Goal: Task Accomplishment & Management: Complete application form

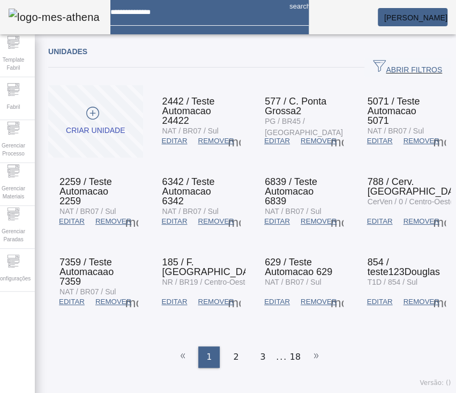
drag, startPoint x: 0, startPoint y: 0, endPoint x: 138, endPoint y: 46, distance: 145.5
click at [138, 46] on div "Unidades" at bounding box center [249, 51] width 402 height 13
click at [17, 255] on div "Configurações" at bounding box center [13, 269] width 43 height 43
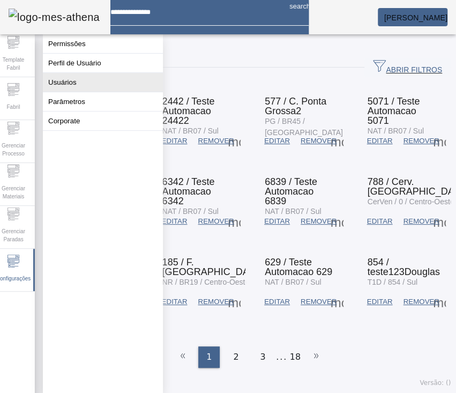
click at [84, 83] on button "Usuários" at bounding box center [103, 82] width 120 height 19
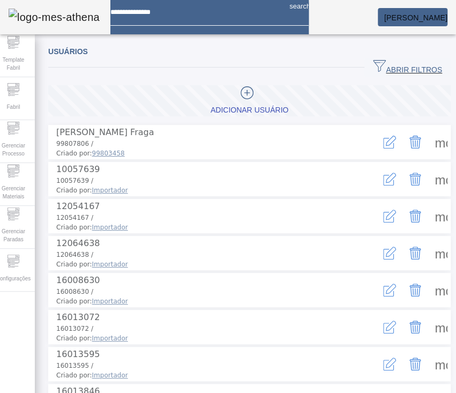
click at [341, 76] on span "button" at bounding box center [407, 68] width 86 height 26
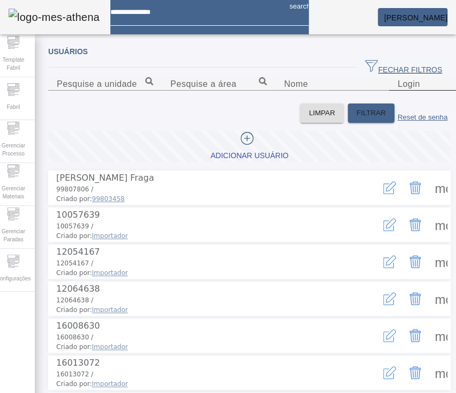
click at [341, 88] on mat-label "Login" at bounding box center [408, 83] width 22 height 9
click at [341, 91] on input "Login" at bounding box center [445, 84] width 96 height 13
type input "***"
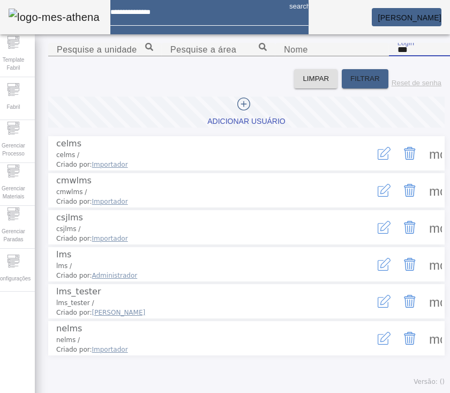
scroll to position [91, 0]
click at [25, 147] on span "Gerenciar Processo" at bounding box center [13, 149] width 32 height 22
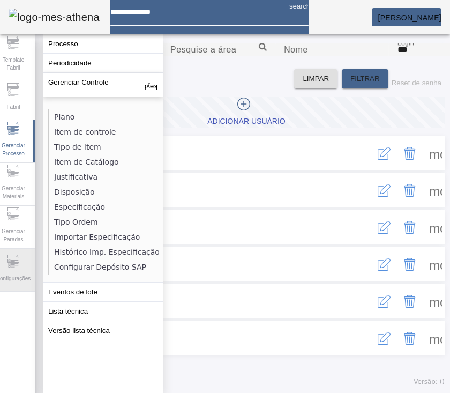
click at [18, 253] on div "Configurações" at bounding box center [13, 269] width 43 height 43
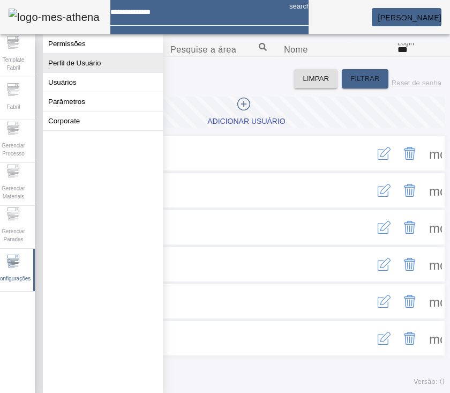
click at [98, 72] on button "Perfil de Usuário" at bounding box center [103, 63] width 120 height 19
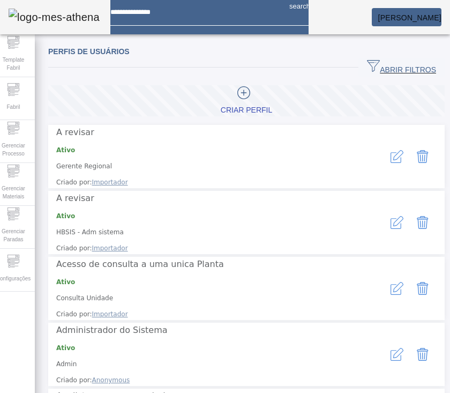
click at [341, 61] on span "ABRIR FILTROS" at bounding box center [401, 67] width 69 height 16
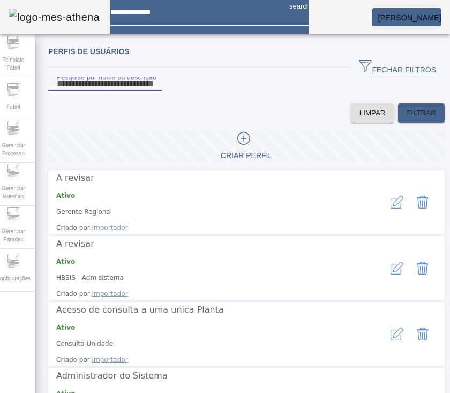
click at [153, 91] on input "Pesquise por nome ou descrição" at bounding box center [105, 84] width 96 height 13
type input "***"
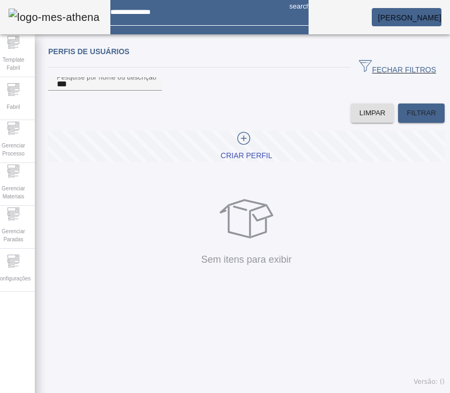
click at [221, 148] on div at bounding box center [244, 140] width 46 height 16
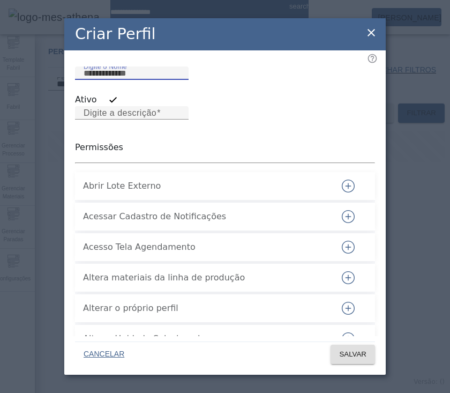
click at [108, 80] on input "Digite o Nome" at bounding box center [132, 73] width 96 height 13
paste input "**********"
type input "**********"
click at [124, 117] on mat-label "Digite a descrição" at bounding box center [120, 112] width 73 height 9
click at [124, 118] on input "Digite a descrição" at bounding box center [132, 113] width 96 height 13
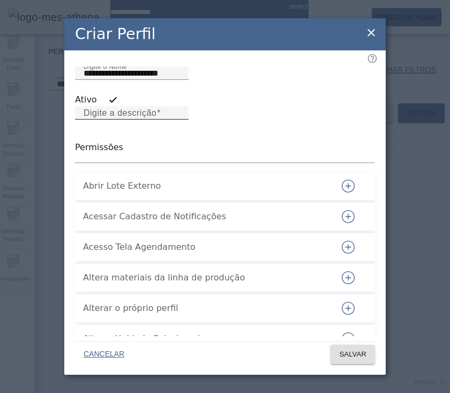
paste input "**********"
type input "**********"
click at [189, 132] on div at bounding box center [132, 125] width 114 height 13
click at [193, 181] on div "Abrir Lote Externo" at bounding box center [203, 186] width 241 height 26
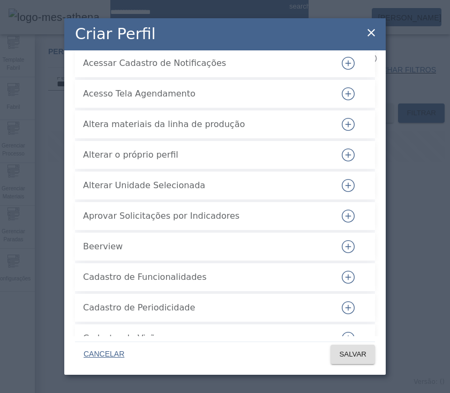
click at [341, 189] on icon "button" at bounding box center [348, 185] width 13 height 13
click at [167, 153] on div "Alterar o próprio perfil" at bounding box center [203, 155] width 241 height 26
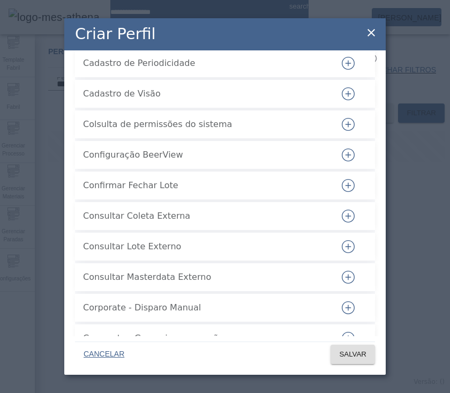
click at [341, 187] on icon "button" at bounding box center [348, 185] width 13 height 13
click at [157, 119] on div "Colsulta de permissões do sistema" at bounding box center [203, 124] width 241 height 26
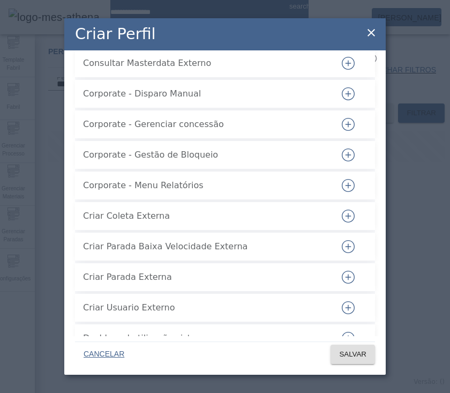
click at [341, 187] on icon "button" at bounding box center [348, 185] width 13 height 13
click at [165, 137] on div "Corporate - Gerenciar concessão" at bounding box center [203, 124] width 241 height 26
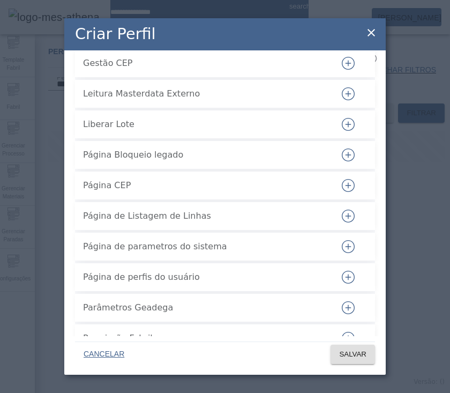
click at [341, 192] on icon "button" at bounding box center [348, 185] width 13 height 13
click at [233, 161] on span "Página Bloqueio legado" at bounding box center [203, 154] width 241 height 13
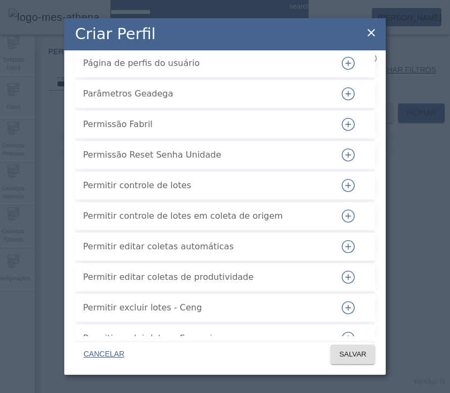
click at [341, 187] on icon "button" at bounding box center [348, 185] width 13 height 13
click at [337, 214] on button "button" at bounding box center [348, 216] width 26 height 26
click at [146, 100] on span "Parâmetros Geadega" at bounding box center [203, 93] width 241 height 13
click at [335, 253] on button "button" at bounding box center [348, 246] width 26 height 26
click at [210, 148] on li "Permissão Reset Senha Unidade" at bounding box center [225, 155] width 300 height 28
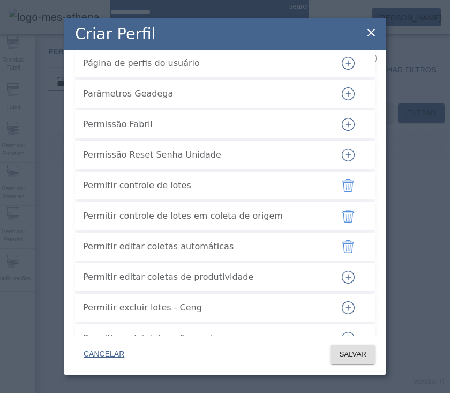
scroll to position [2259, 0]
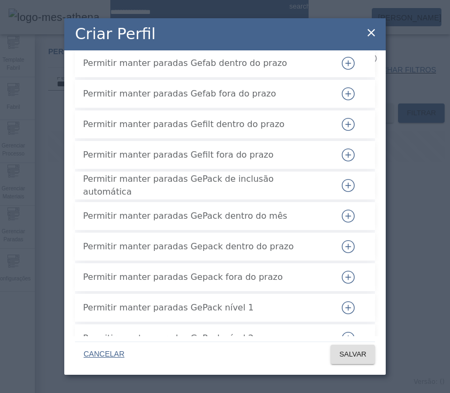
click at [341, 192] on button "button" at bounding box center [348, 185] width 26 height 26
click at [207, 107] on div "Permitir manter paradas Gefab fora do prazo" at bounding box center [203, 94] width 241 height 26
click at [341, 222] on icon "button" at bounding box center [348, 215] width 13 height 13
click at [341, 253] on icon "button" at bounding box center [348, 246] width 13 height 13
click at [341, 282] on icon "button" at bounding box center [348, 276] width 13 height 13
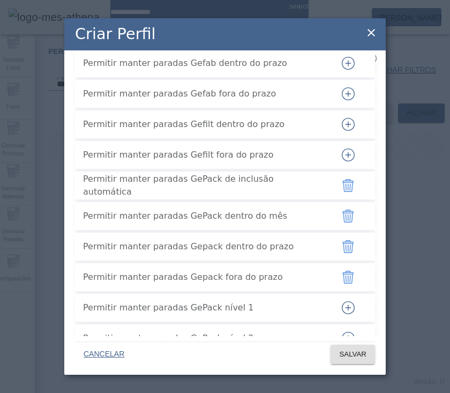
click at [228, 168] on div "Permitir manter paradas Gefilt fora do prazo" at bounding box center [203, 155] width 241 height 26
click at [341, 294] on icon "button" at bounding box center [348, 307] width 13 height 13
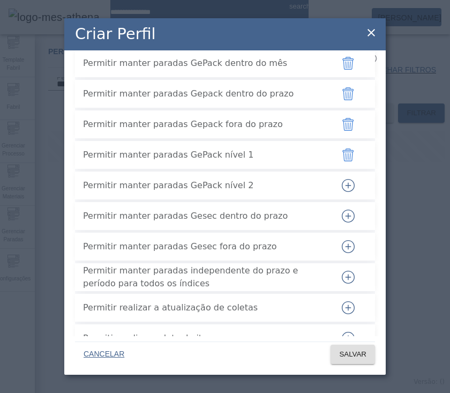
click at [341, 191] on icon "button" at bounding box center [348, 185] width 13 height 13
click at [169, 131] on span "Permitir manter paradas Gepack fora do prazo" at bounding box center [203, 124] width 241 height 13
click at [341, 294] on icon "button" at bounding box center [348, 307] width 13 height 13
click at [156, 168] on div "Permitir manter paradas GePack nível 1" at bounding box center [203, 155] width 241 height 26
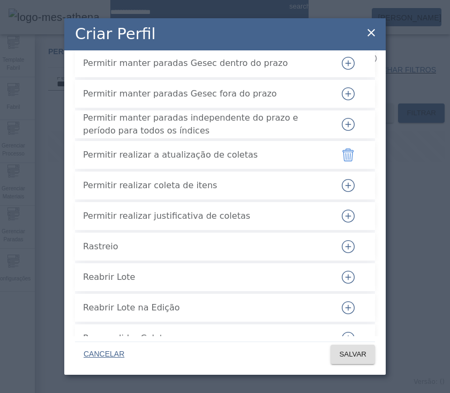
click at [201, 160] on span "Permitir realizar a atualização de coletas" at bounding box center [203, 154] width 241 height 13
click at [335, 216] on button "button" at bounding box center [348, 216] width 26 height 26
click at [341, 253] on icon "button" at bounding box center [348, 246] width 13 height 13
click at [252, 122] on span "Permitir manter paradas independente do prazo e período para todos os índices" at bounding box center [203, 124] width 241 height 26
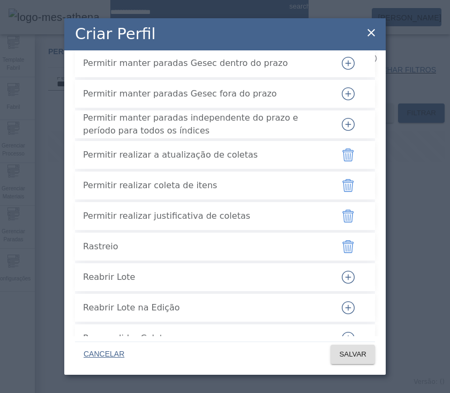
scroll to position [2870, 0]
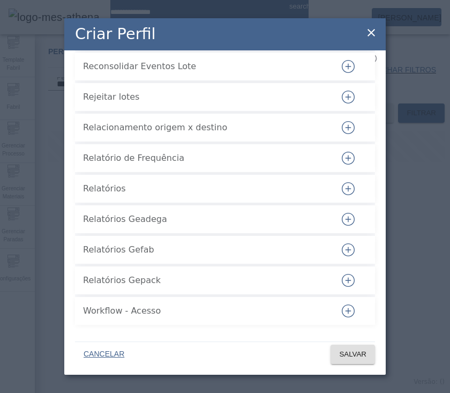
click at [341, 187] on icon "button" at bounding box center [348, 188] width 13 height 13
click at [341, 287] on icon "button" at bounding box center [348, 280] width 13 height 13
click at [341, 294] on span "SALVAR" at bounding box center [352, 354] width 27 height 11
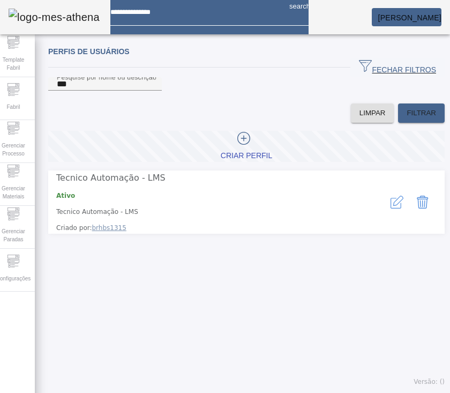
click at [341, 202] on button "button" at bounding box center [397, 202] width 26 height 26
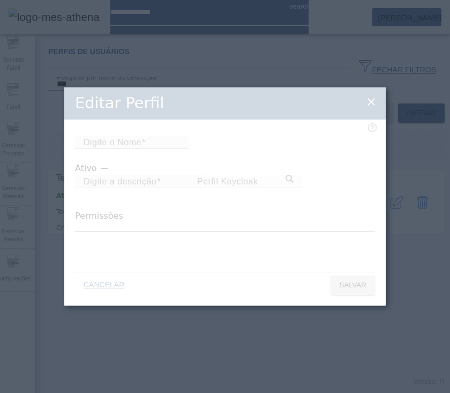
type input "**********"
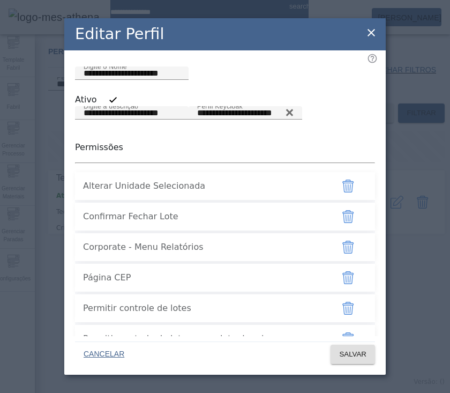
click at [341, 294] on div "Operação realizada com sucesso!" at bounding box center [225, 399] width 450 height 13
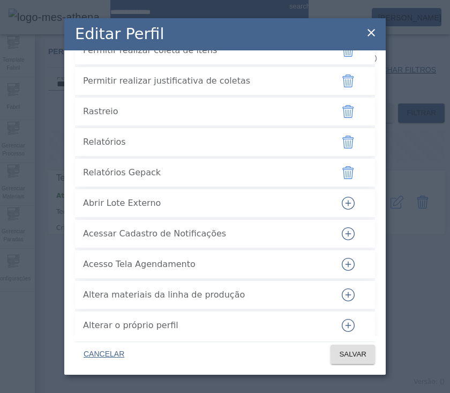
scroll to position [0, 0]
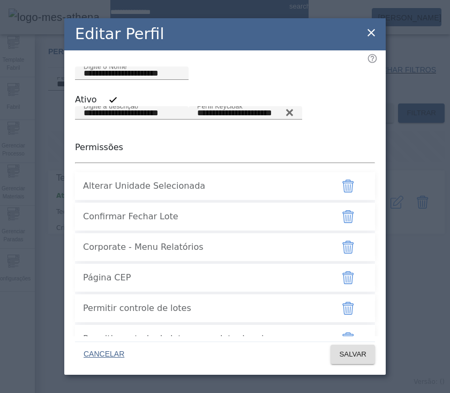
click at [341, 30] on icon at bounding box center [371, 32] width 13 height 13
